Goal: Complete application form

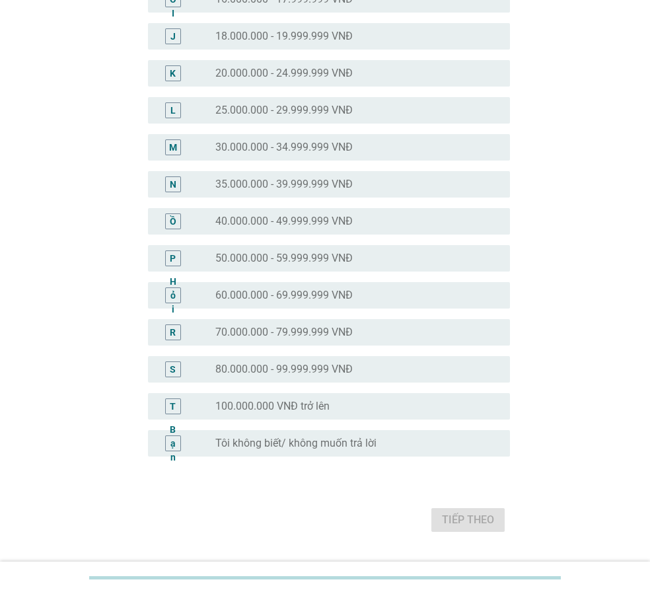
scroll to position [483, 0]
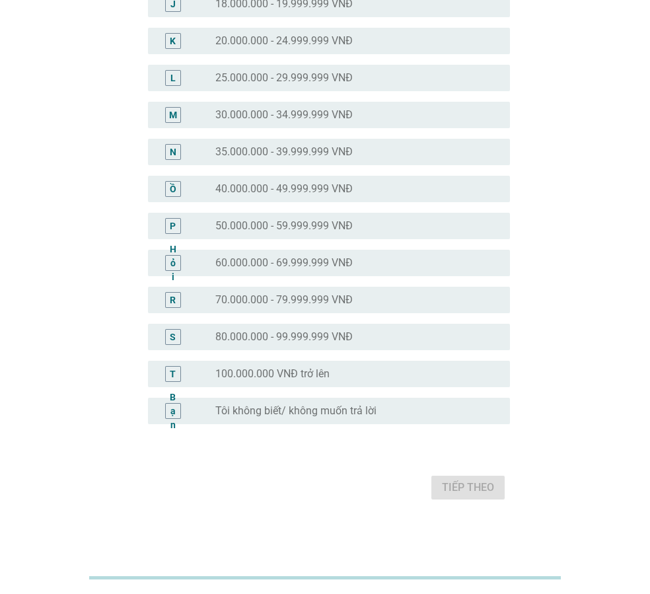
click at [316, 373] on font "100.000.000 VNĐ trở lên" at bounding box center [272, 374] width 114 height 13
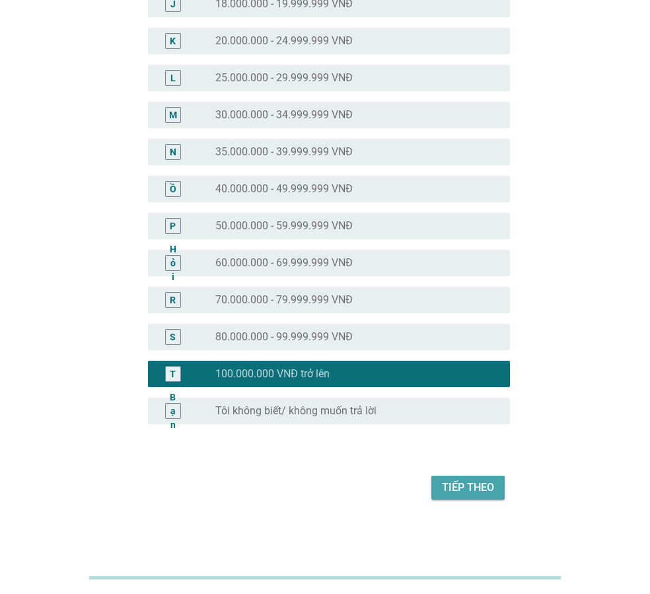
click at [479, 484] on font "Tiếp theo" at bounding box center [468, 487] width 52 height 13
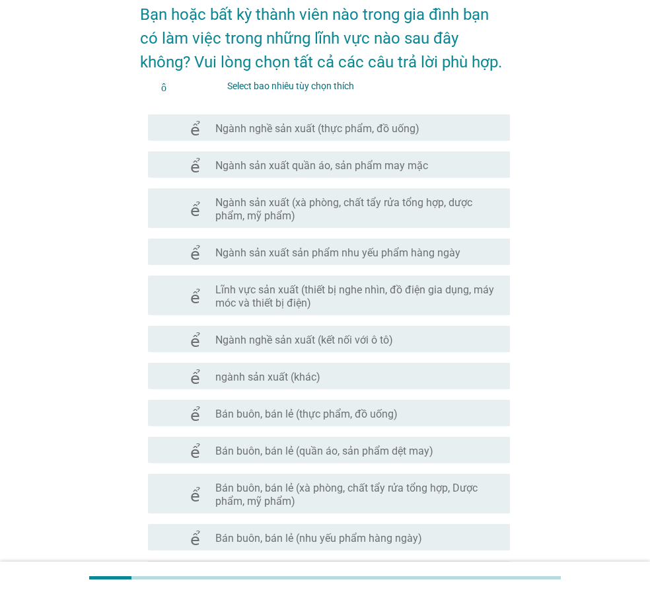
scroll to position [0, 0]
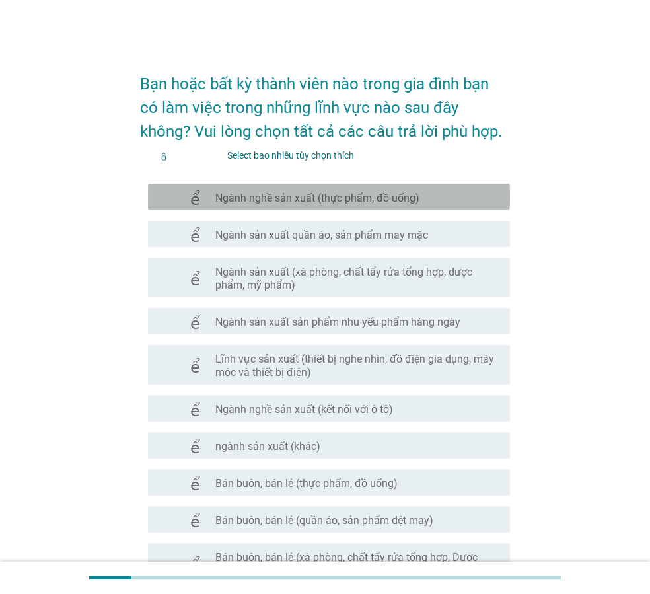
click at [354, 189] on div "check_box_outline_blank Ngành nghề sản xuất (thực phẩm, đồ uống)" at bounding box center [357, 197] width 284 height 16
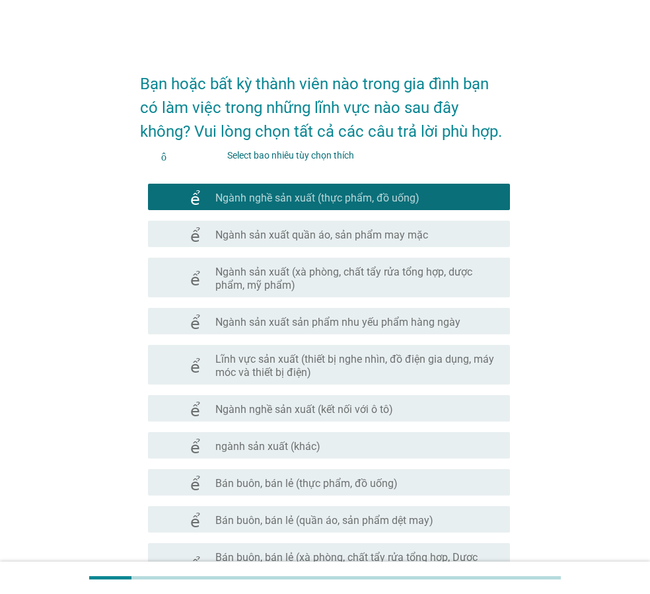
click at [400, 232] on font "Ngành sản xuất quần áo, sản phẩm may mặc" at bounding box center [321, 235] width 213 height 13
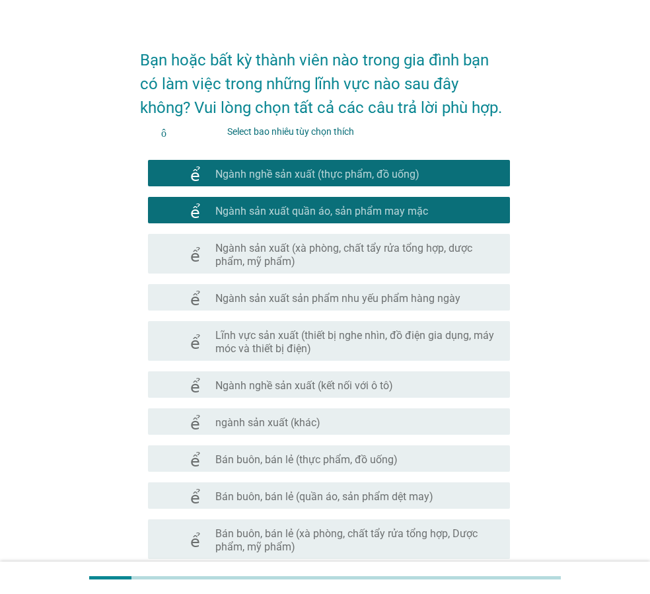
scroll to position [66, 0]
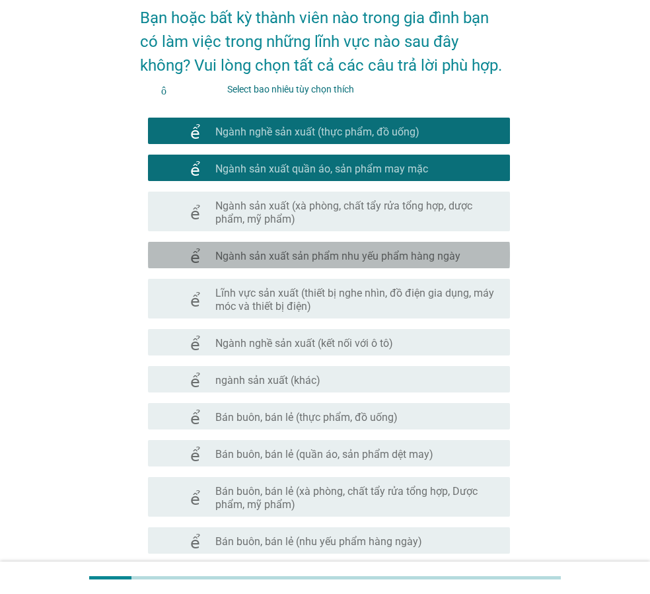
click at [422, 263] on div "kiểm tra check_box_outline_blank Ngành sản xuất sản phẩm nhu yếu phẩm hàng ngày" at bounding box center [329, 255] width 362 height 26
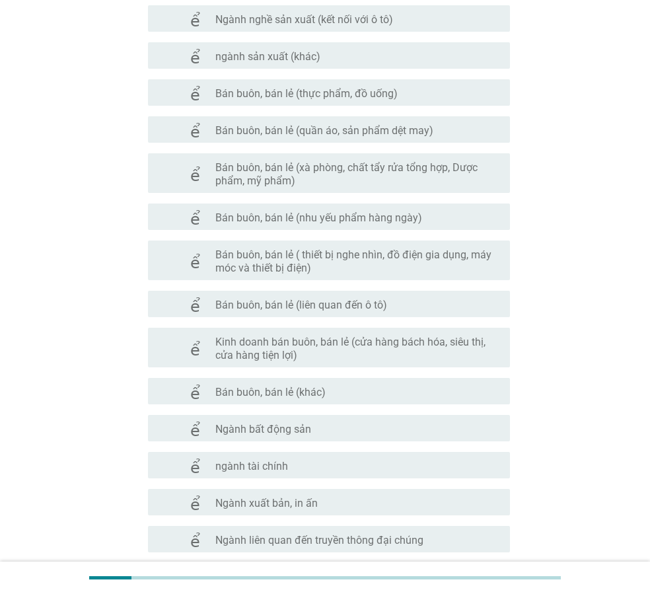
scroll to position [397, 0]
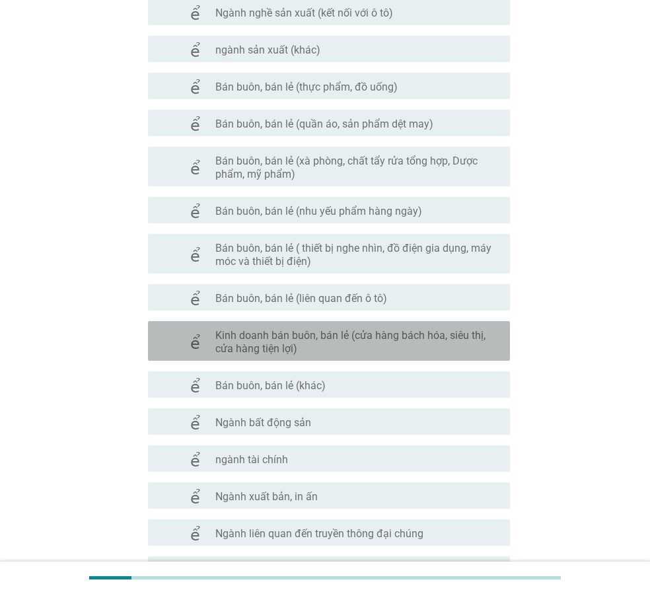
click at [375, 332] on font "Kinh doanh bán buôn, bán lẻ (cửa hàng bách hóa, siêu thị, cửa hàng tiện lợi)" at bounding box center [350, 342] width 270 height 26
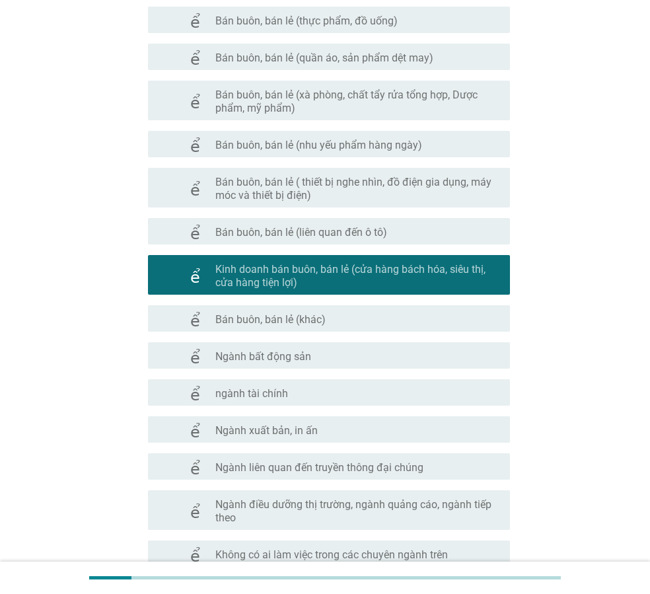
click at [335, 422] on div "check_box_outline_blank Ngành xuất bản, in [GEOGRAPHIC_DATA]" at bounding box center [357, 430] width 284 height 16
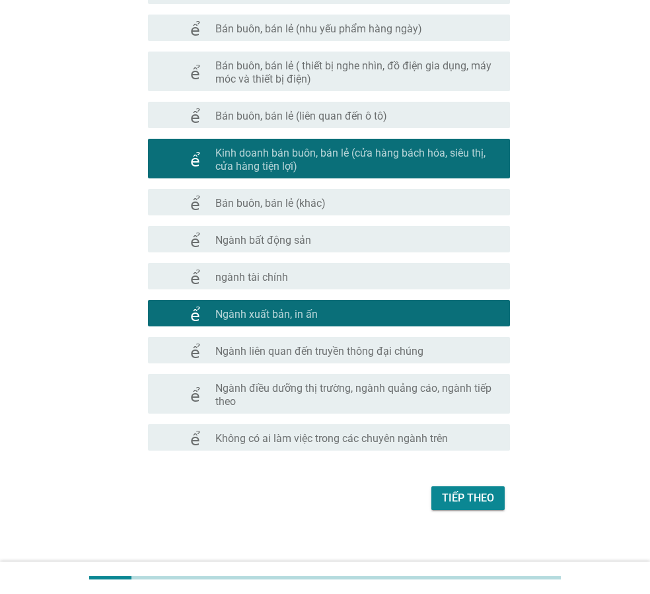
scroll to position [590, 0]
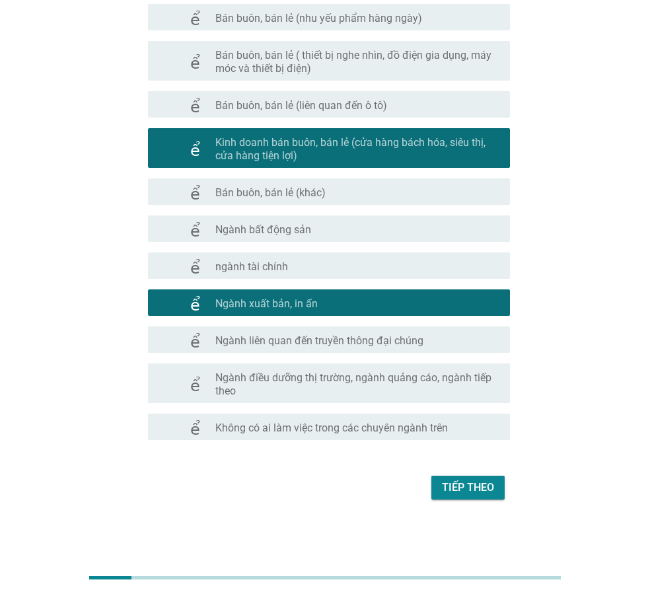
click at [405, 369] on div "check_box_outline_blank Ngành điều dưỡng thị trường, ngành quảng cáo, ngành tiế…" at bounding box center [357, 383] width 284 height 29
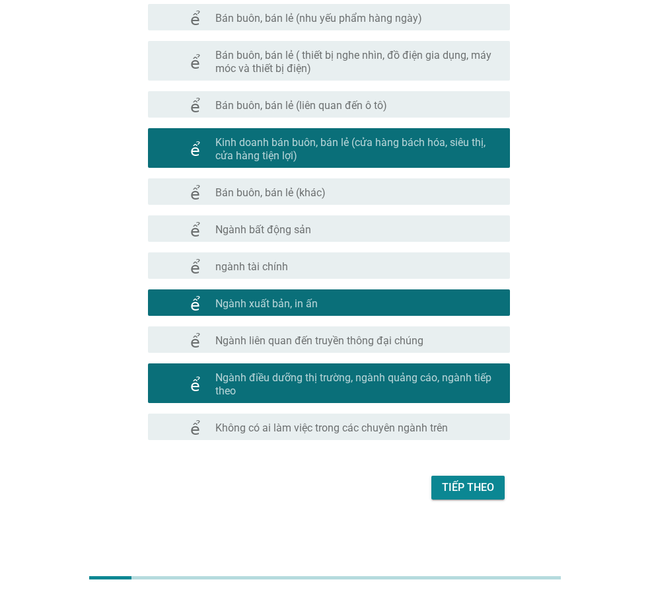
click at [410, 343] on font "Ngành liên quan đến truyền thông đại chúng" at bounding box center [319, 340] width 208 height 13
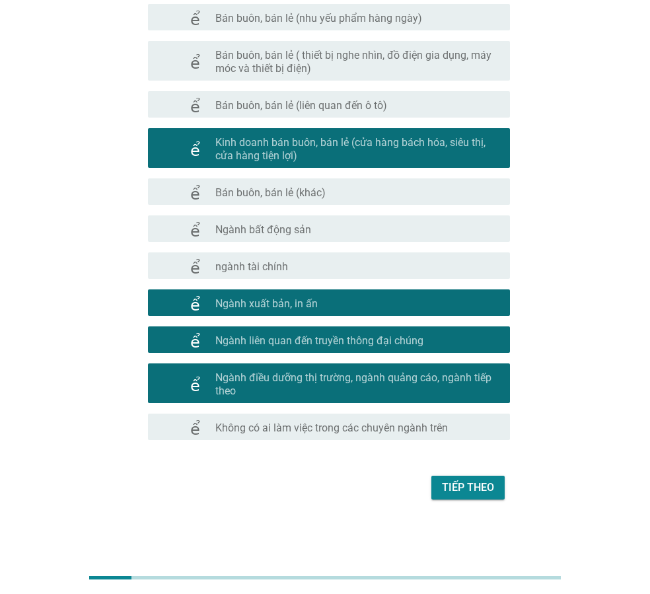
click at [485, 490] on font "Tiếp theo" at bounding box center [468, 487] width 52 height 13
